Goal: Navigation & Orientation: Find specific page/section

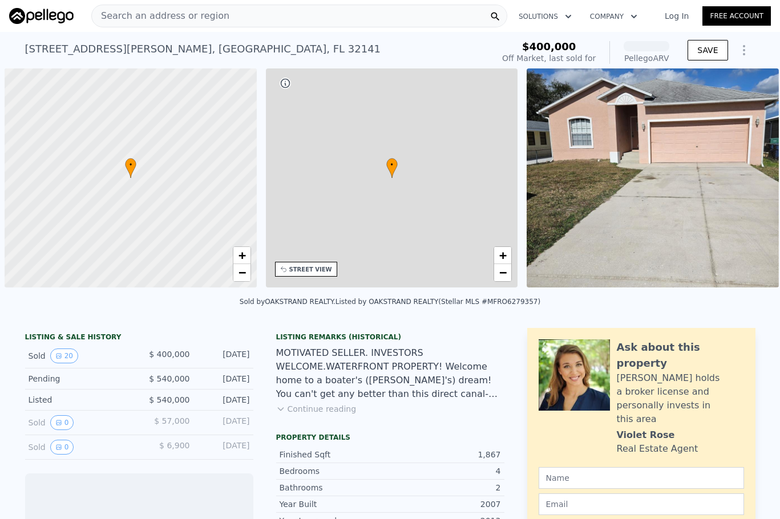
scroll to position [0, 5]
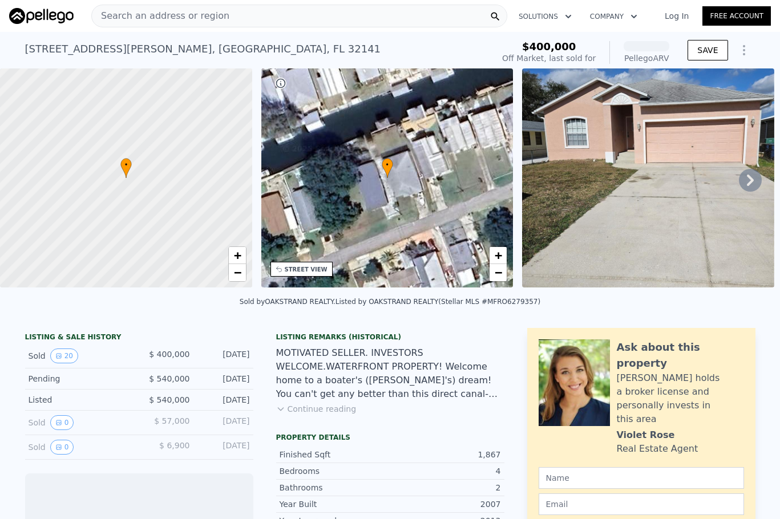
click at [747, 183] on icon at bounding box center [750, 180] width 7 height 11
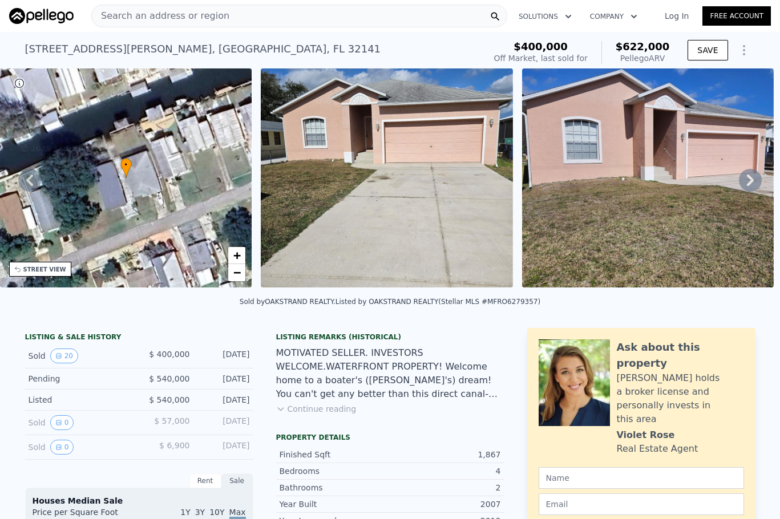
click at [747, 183] on icon at bounding box center [750, 180] width 7 height 11
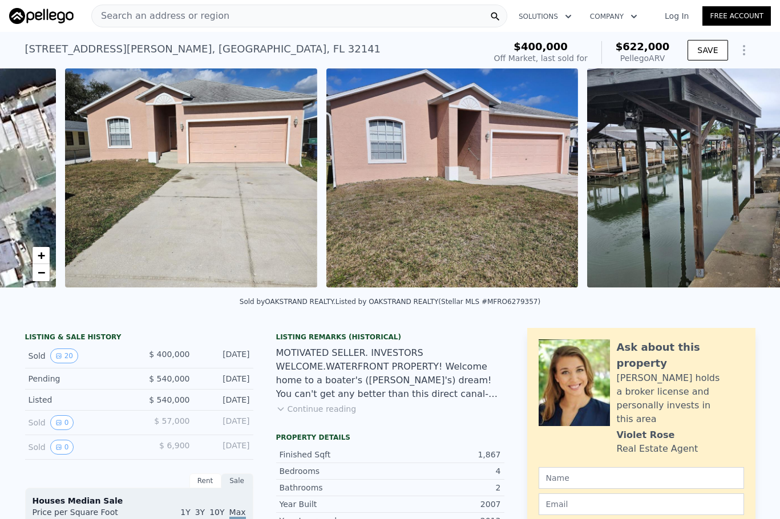
scroll to position [0, 522]
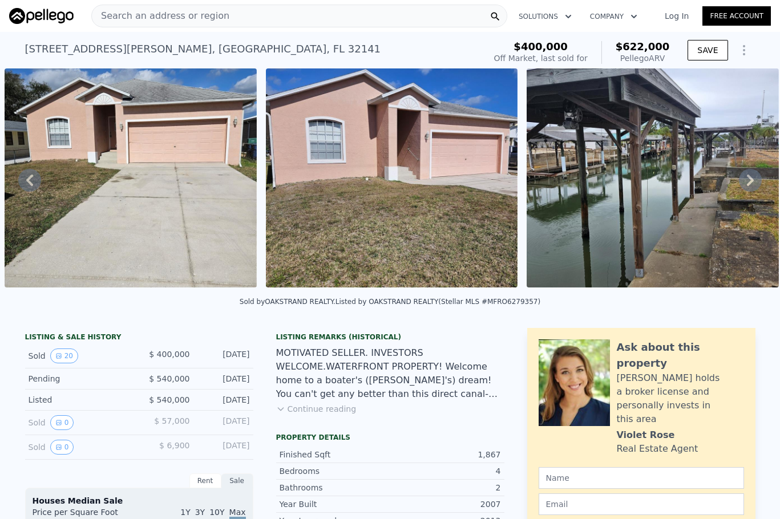
click at [747, 181] on icon at bounding box center [750, 180] width 7 height 11
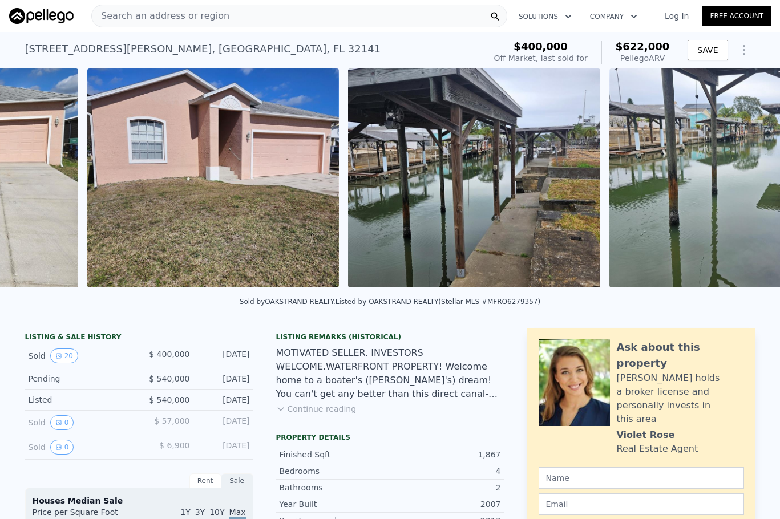
scroll to position [0, 783]
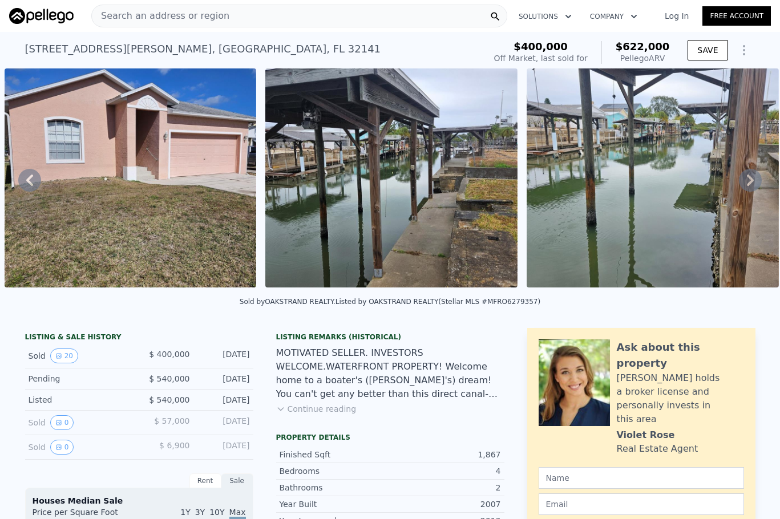
click at [747, 181] on icon at bounding box center [750, 180] width 7 height 11
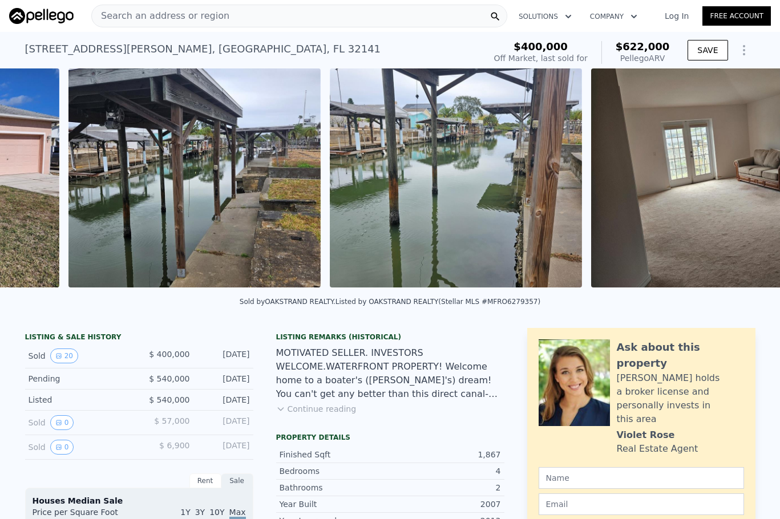
scroll to position [0, 1044]
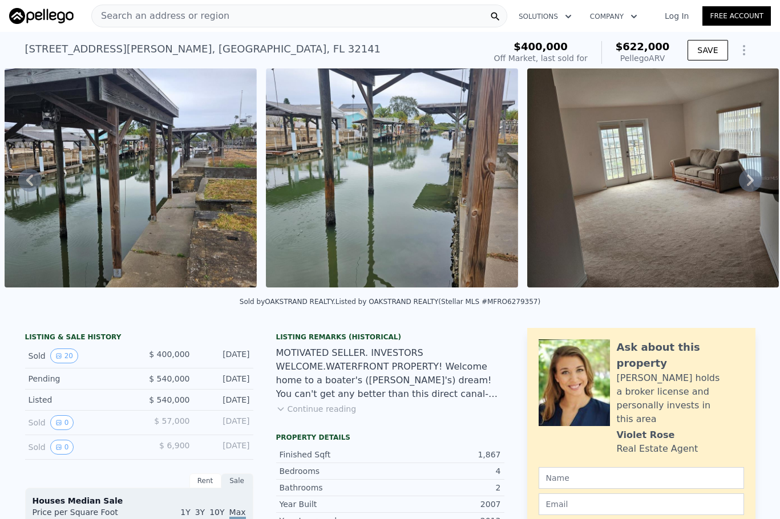
click at [747, 180] on icon at bounding box center [750, 180] width 7 height 11
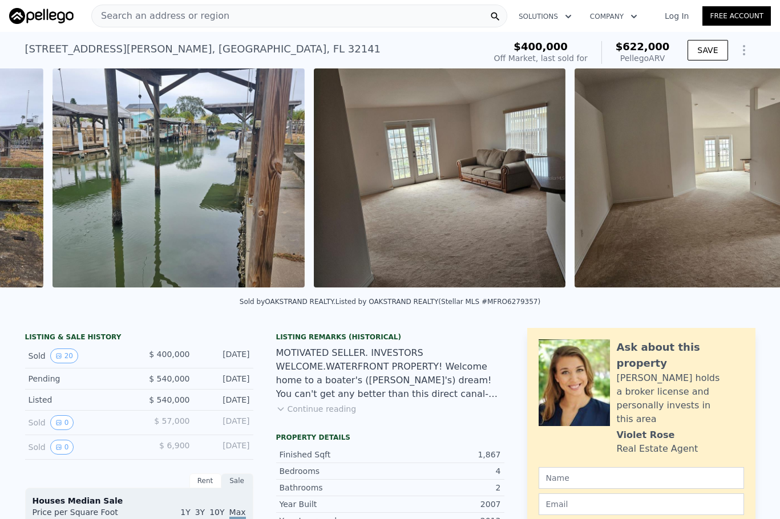
scroll to position [0, 1305]
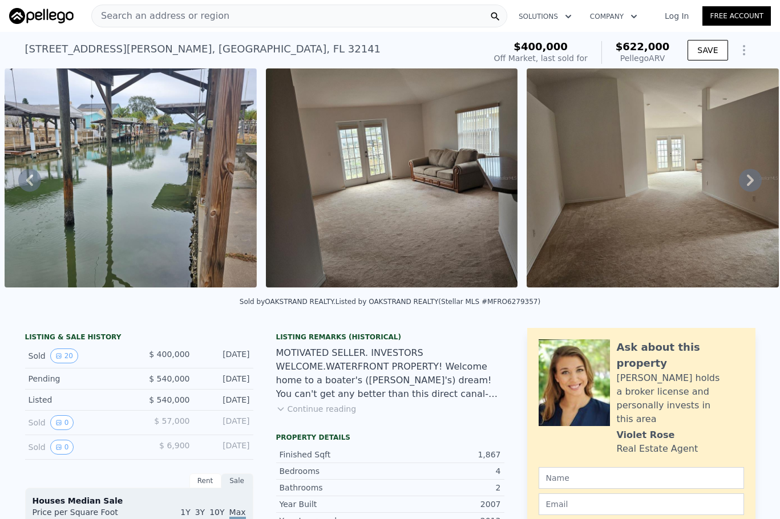
click at [747, 180] on icon at bounding box center [750, 180] width 7 height 11
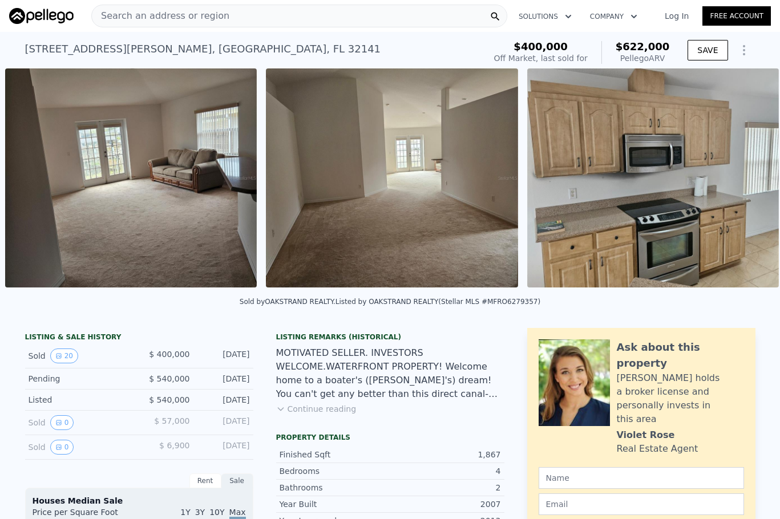
scroll to position [0, 1567]
click at [739, 180] on icon at bounding box center [750, 180] width 23 height 23
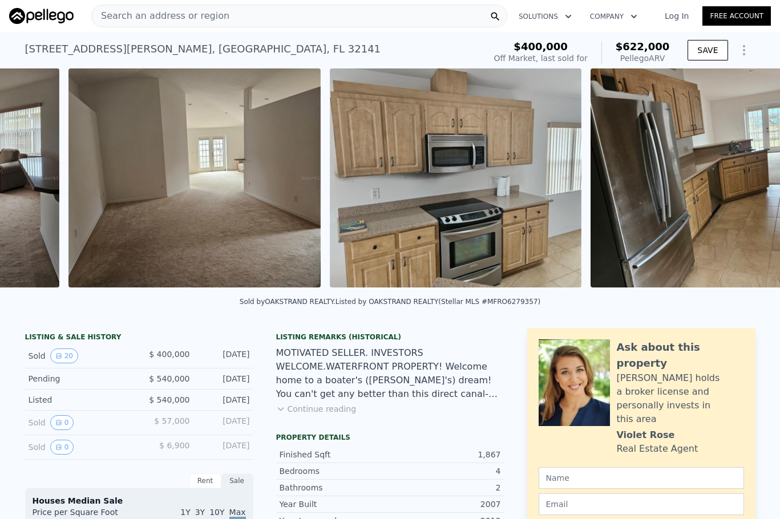
scroll to position [0, 1827]
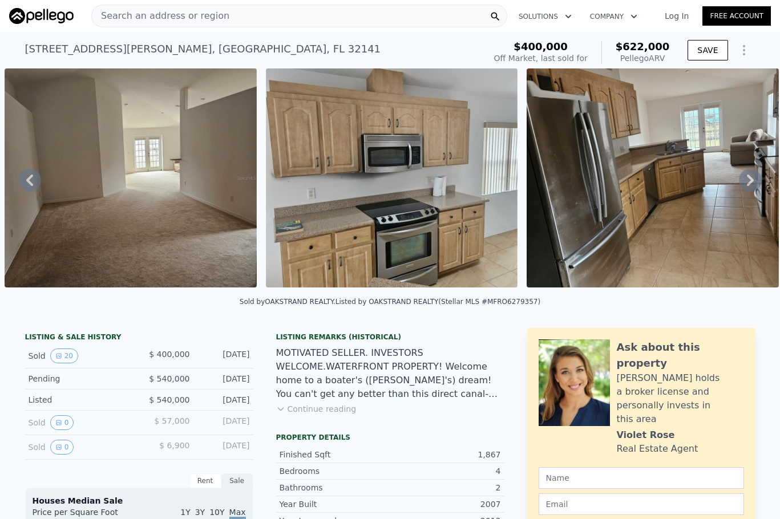
click at [739, 180] on icon at bounding box center [750, 180] width 23 height 23
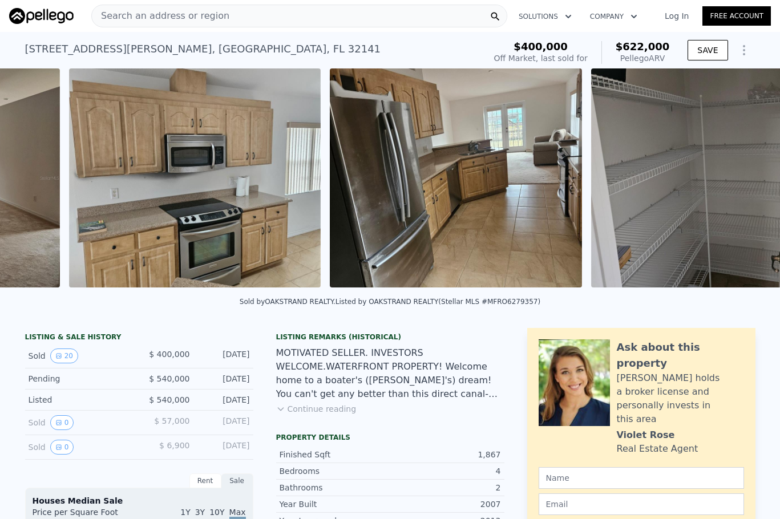
scroll to position [0, 2089]
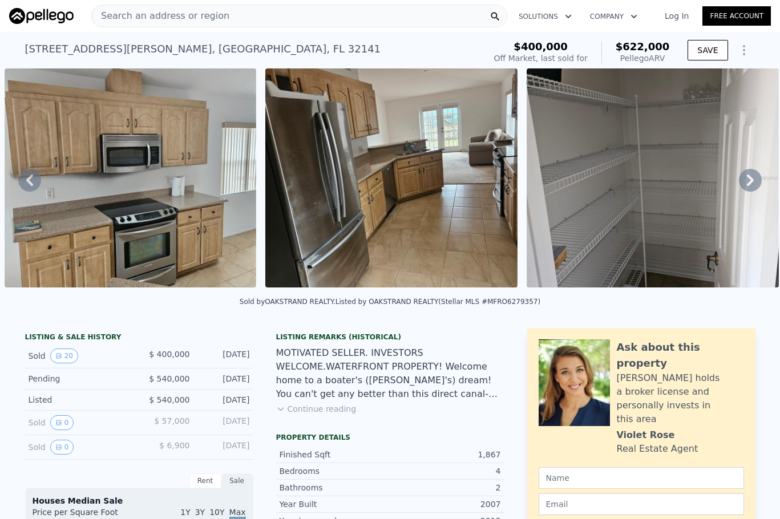
click at [739, 180] on icon at bounding box center [750, 180] width 23 height 23
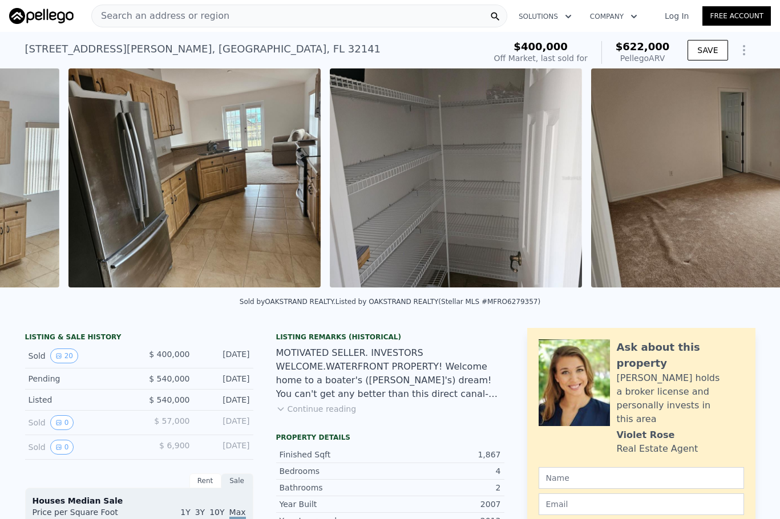
scroll to position [0, 2349]
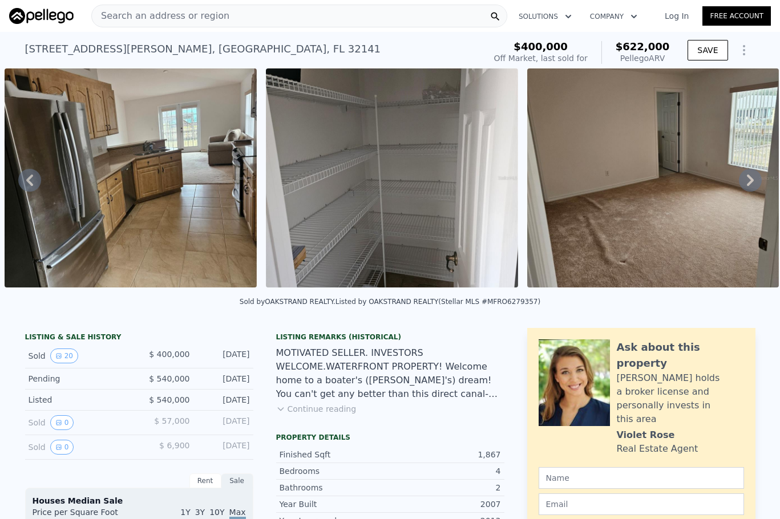
click at [739, 180] on icon at bounding box center [750, 180] width 23 height 23
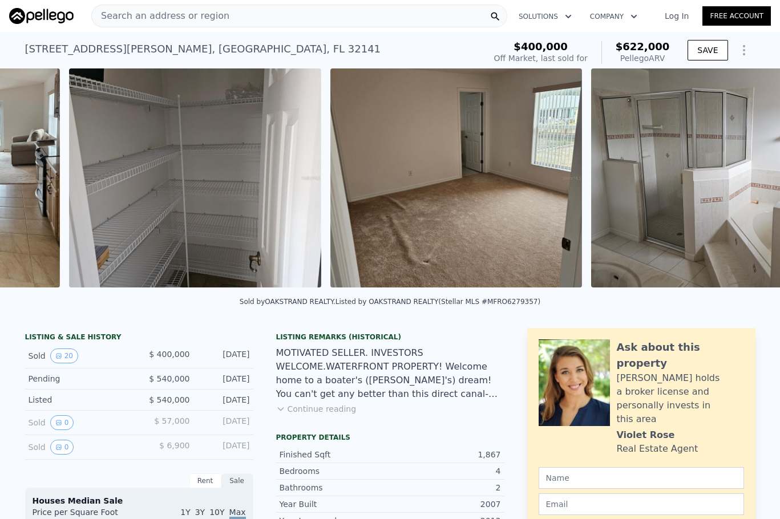
scroll to position [0, 2611]
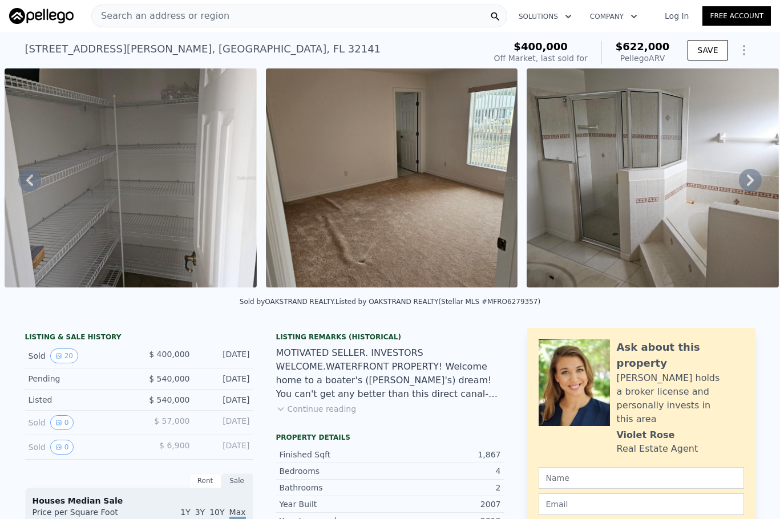
click at [739, 180] on icon at bounding box center [750, 180] width 23 height 23
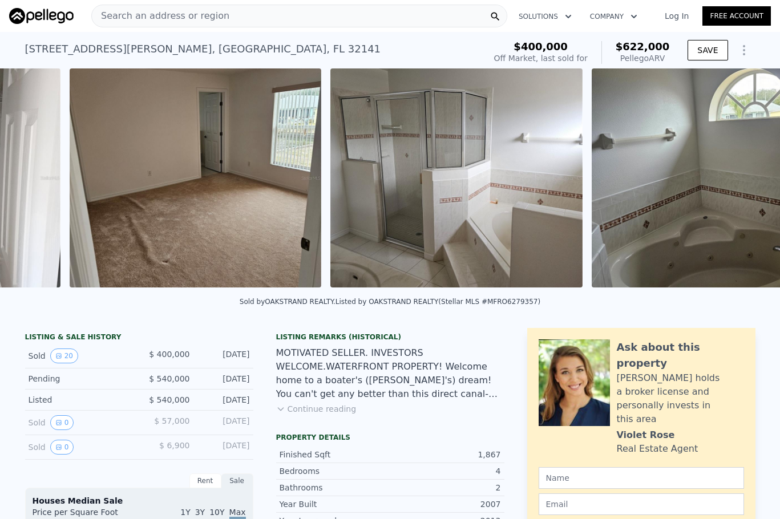
scroll to position [0, 2872]
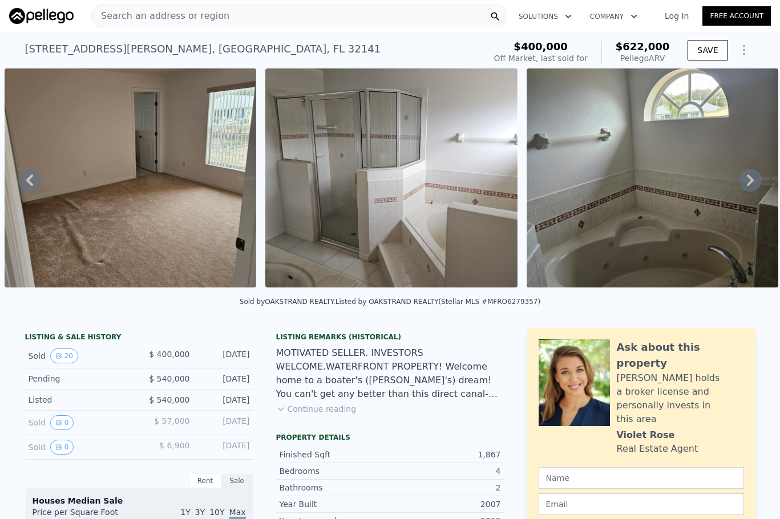
click at [739, 180] on icon at bounding box center [750, 180] width 23 height 23
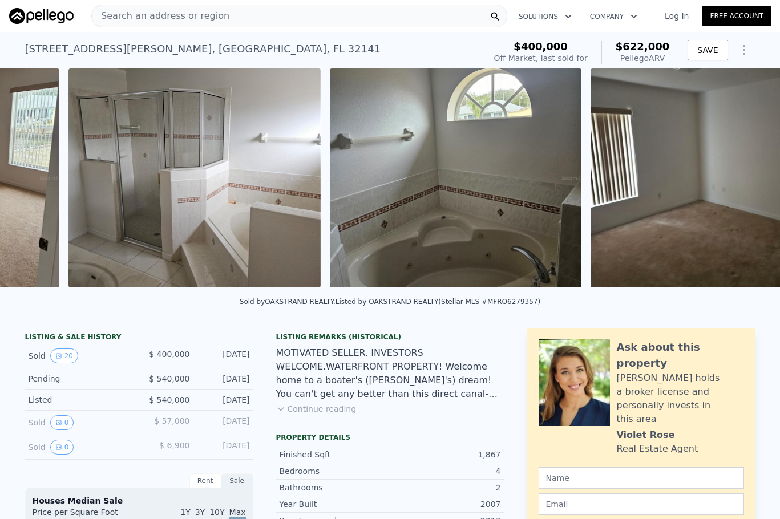
scroll to position [0, 3133]
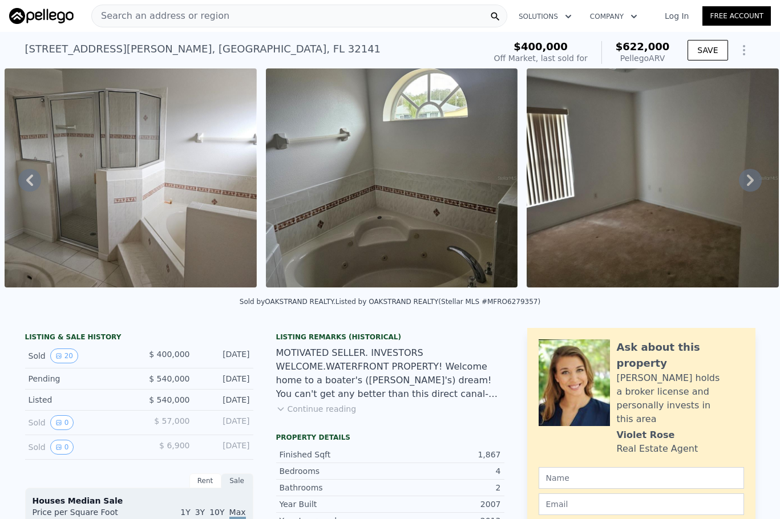
click at [739, 180] on icon at bounding box center [750, 180] width 23 height 23
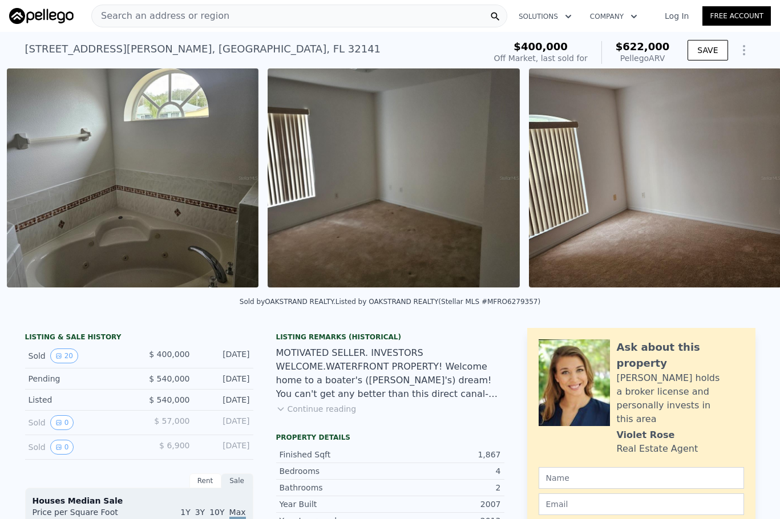
scroll to position [0, 3394]
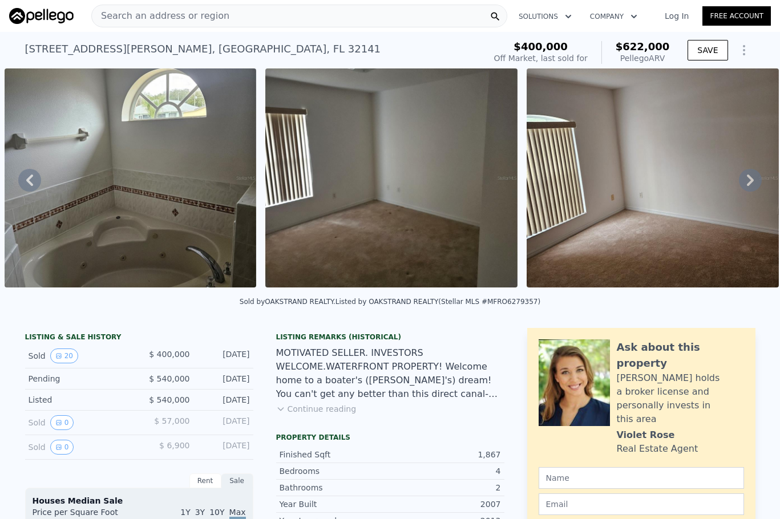
click at [739, 180] on icon at bounding box center [750, 180] width 23 height 23
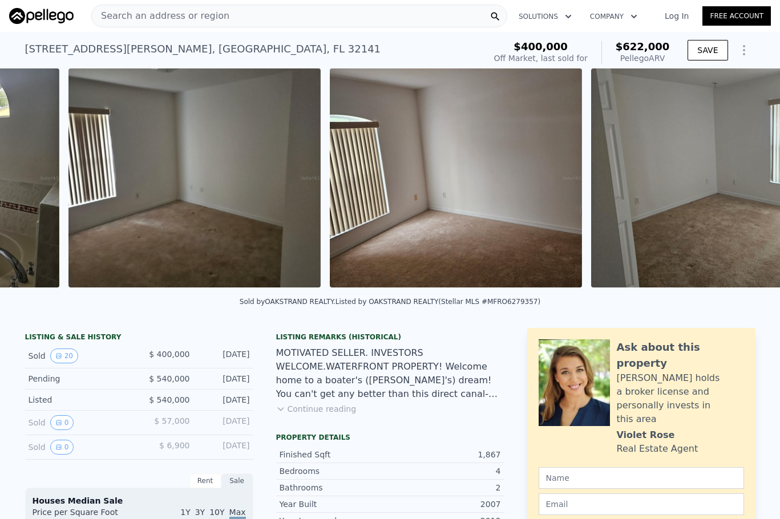
scroll to position [0, 3655]
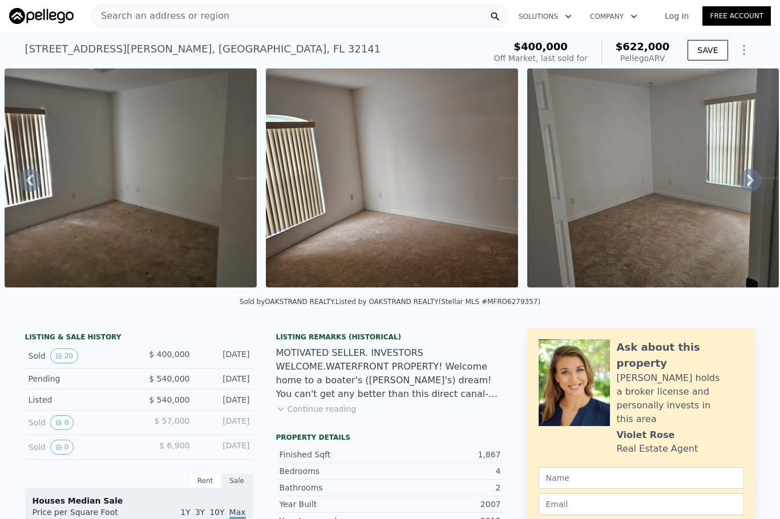
click at [739, 180] on icon at bounding box center [750, 180] width 23 height 23
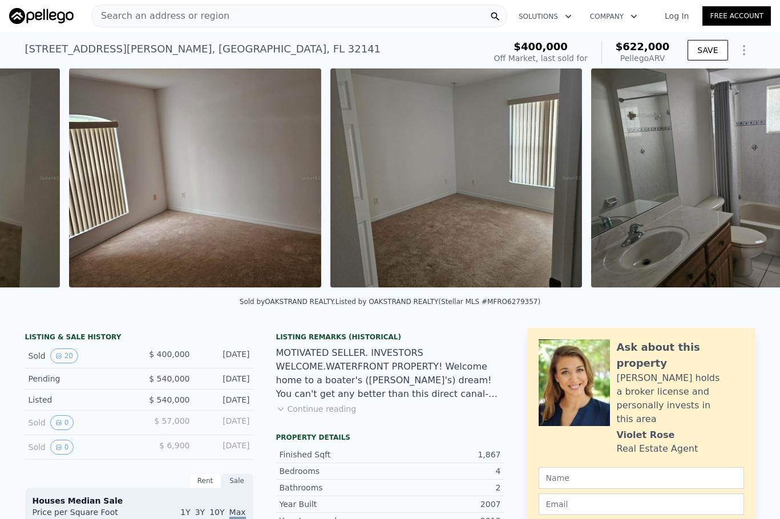
scroll to position [0, 3916]
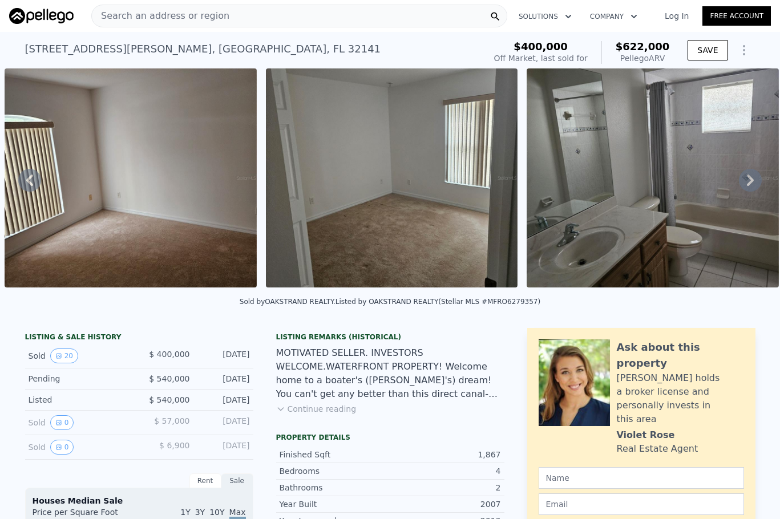
click at [739, 180] on icon at bounding box center [750, 180] width 23 height 23
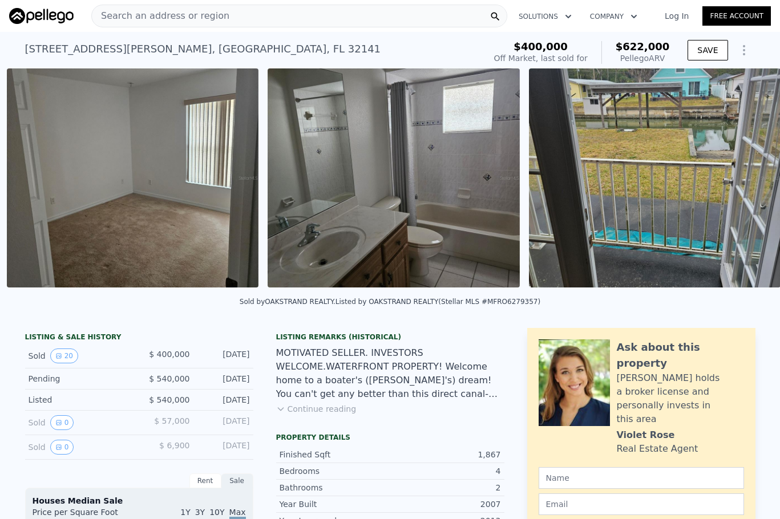
scroll to position [0, 4177]
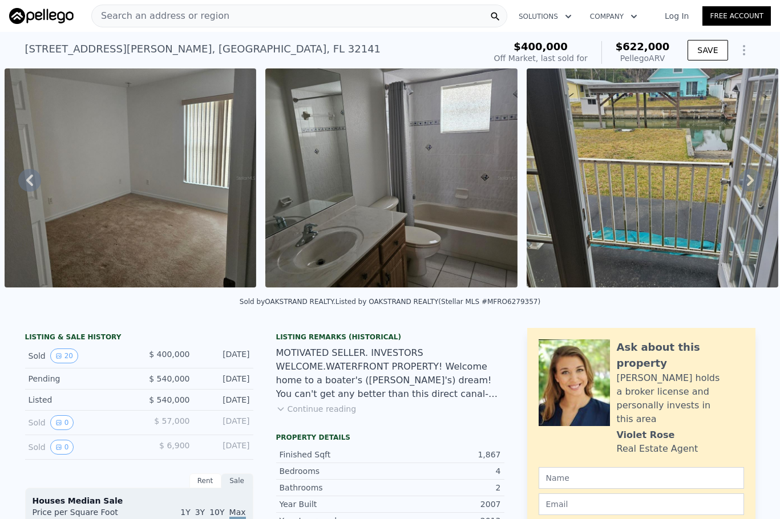
click at [744, 181] on icon at bounding box center [750, 180] width 23 height 23
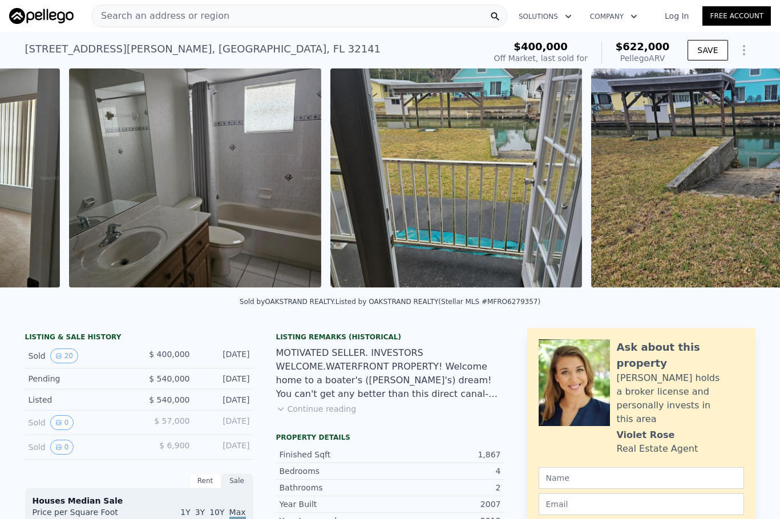
scroll to position [0, 4438]
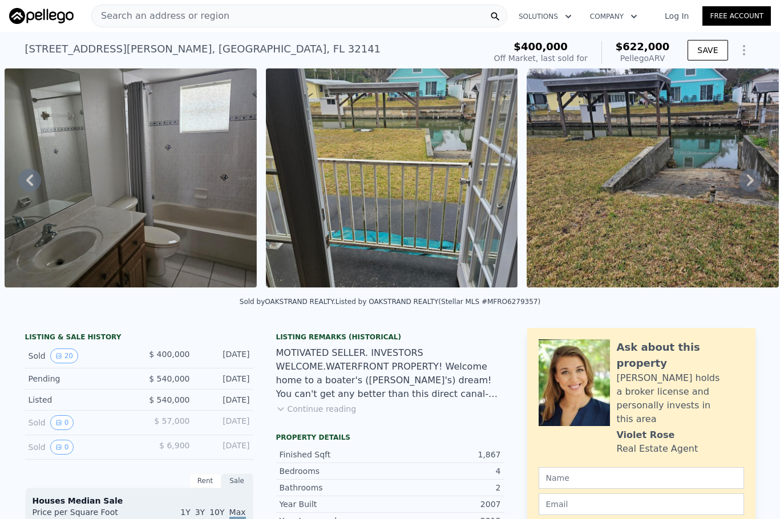
click at [747, 180] on icon at bounding box center [750, 180] width 7 height 11
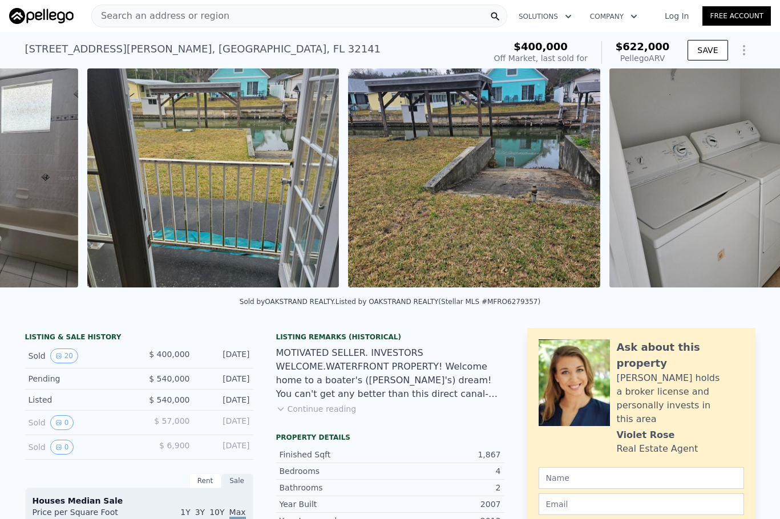
scroll to position [0, 4699]
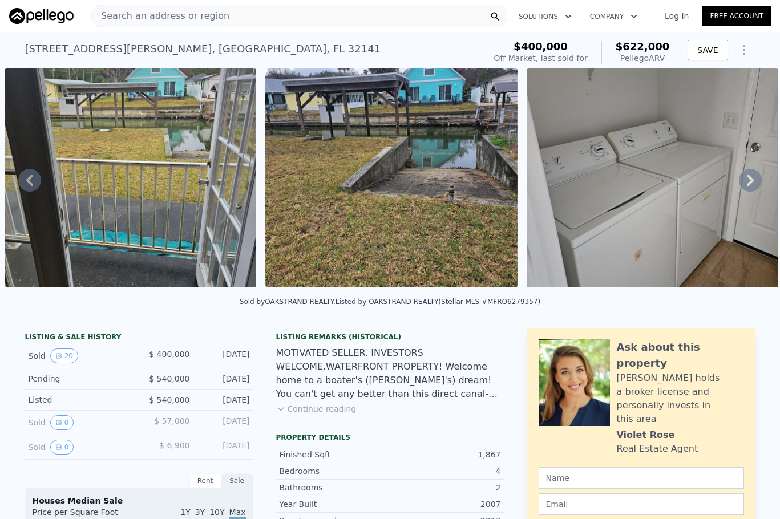
click at [747, 180] on icon at bounding box center [750, 180] width 7 height 11
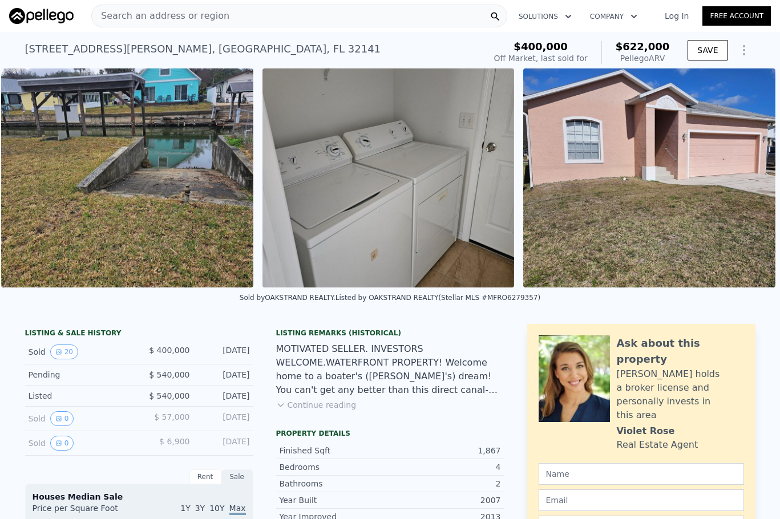
scroll to position [0, 4972]
click at [47, 47] on div "[STREET_ADDRESS][PERSON_NAME]" at bounding box center [203, 49] width 356 height 16
